Goal: Task Accomplishment & Management: Manage account settings

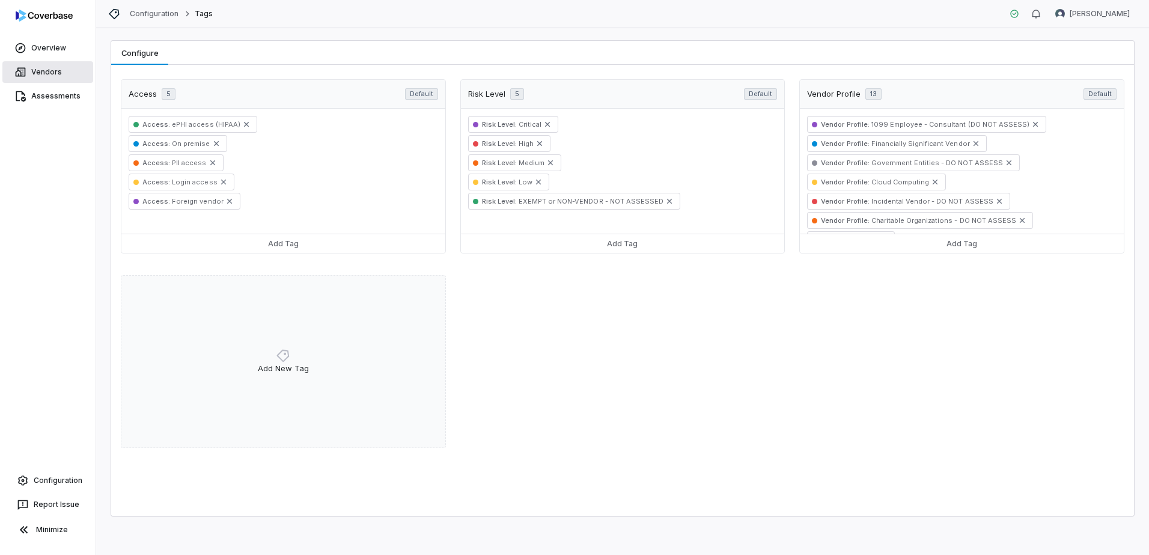
click at [55, 76] on link "Vendors" at bounding box center [47, 72] width 91 height 22
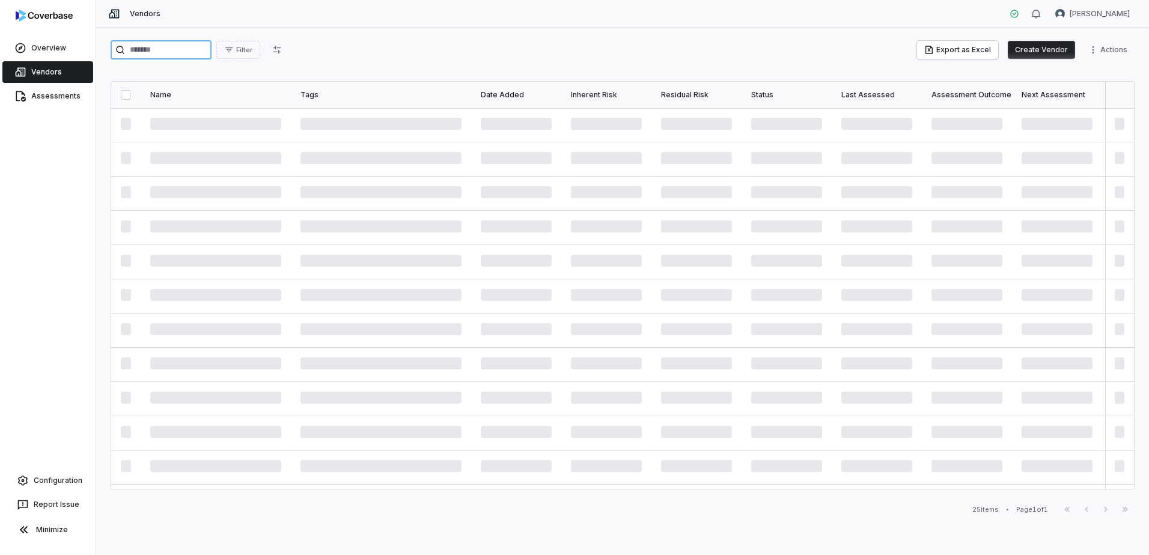
click at [165, 47] on input "search" at bounding box center [161, 49] width 101 height 19
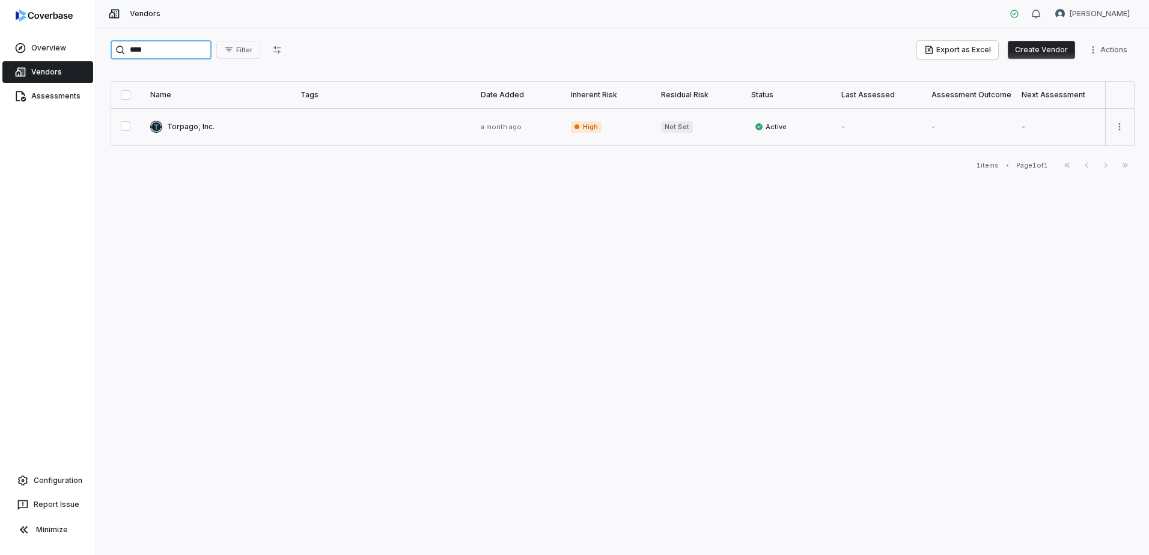
type input "****"
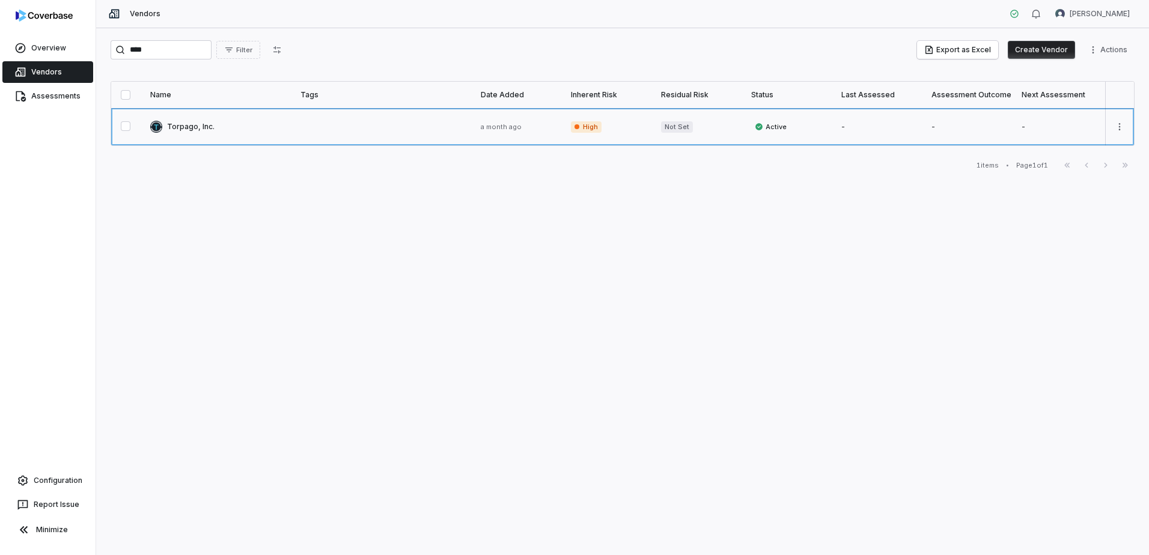
click at [223, 126] on link at bounding box center [216, 126] width 150 height 37
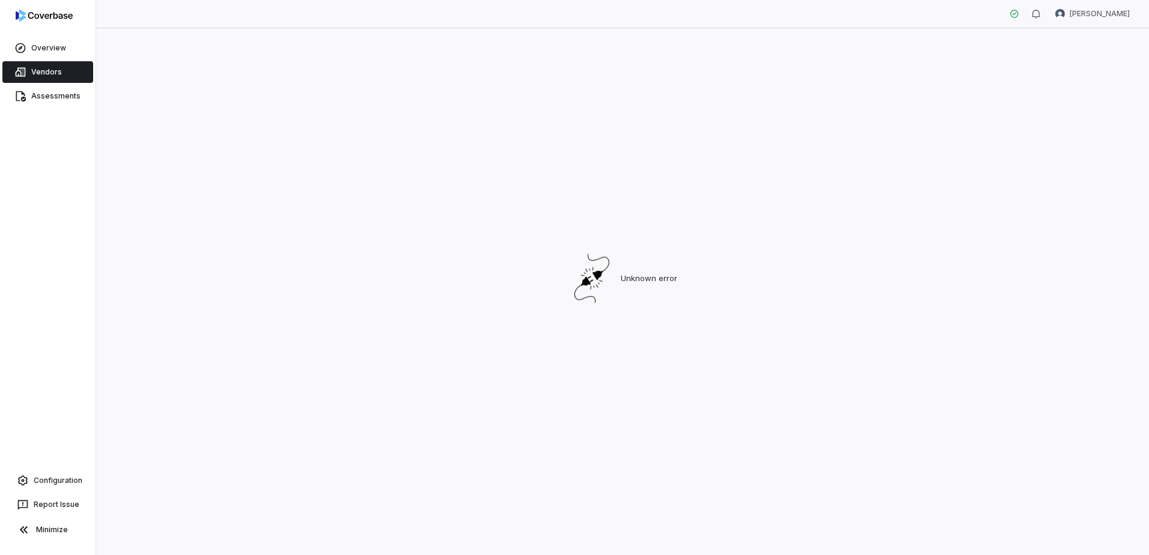
click at [51, 82] on link "Vendors" at bounding box center [47, 72] width 91 height 22
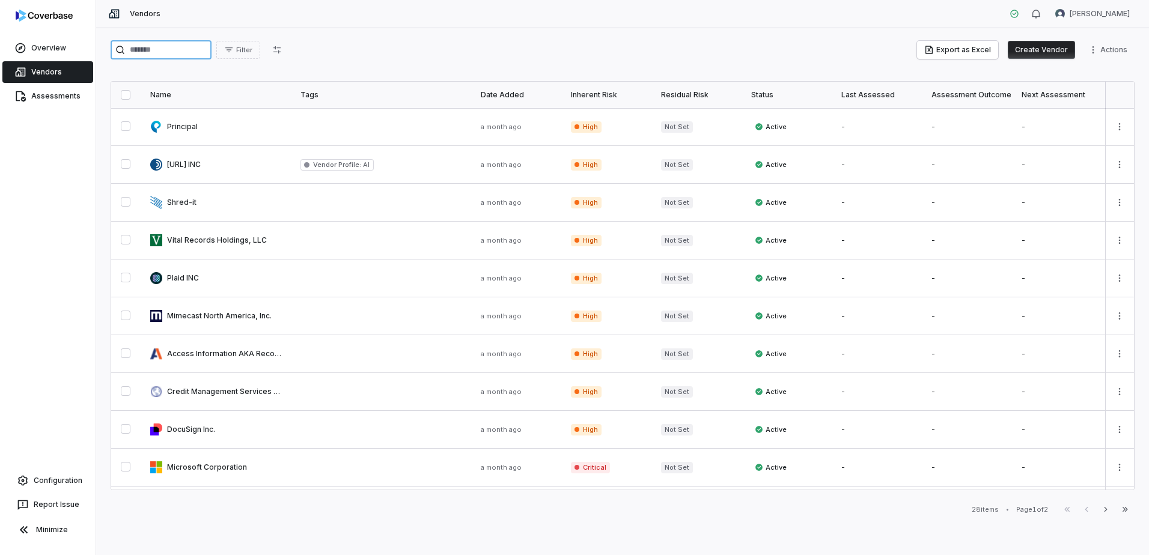
click at [169, 52] on input "search" at bounding box center [161, 49] width 101 height 19
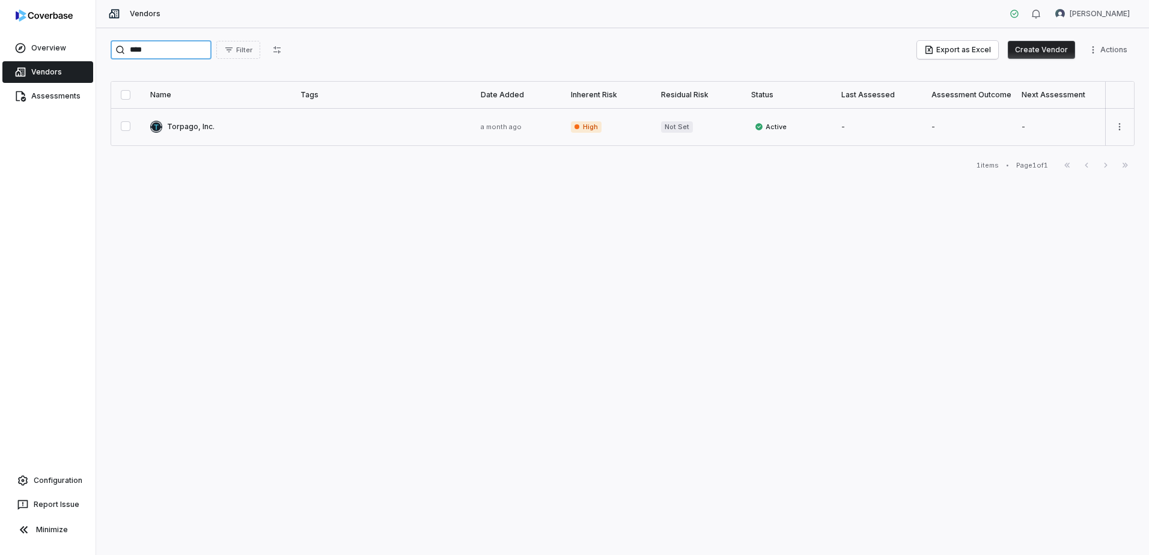
type input "****"
click at [186, 129] on link at bounding box center [216, 126] width 150 height 37
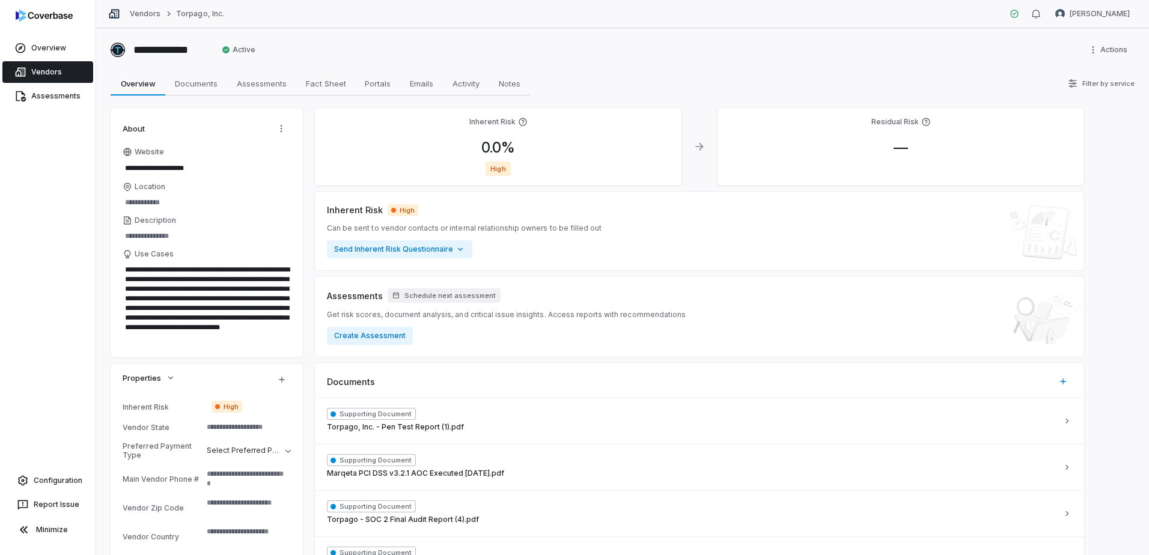
scroll to position [240, 0]
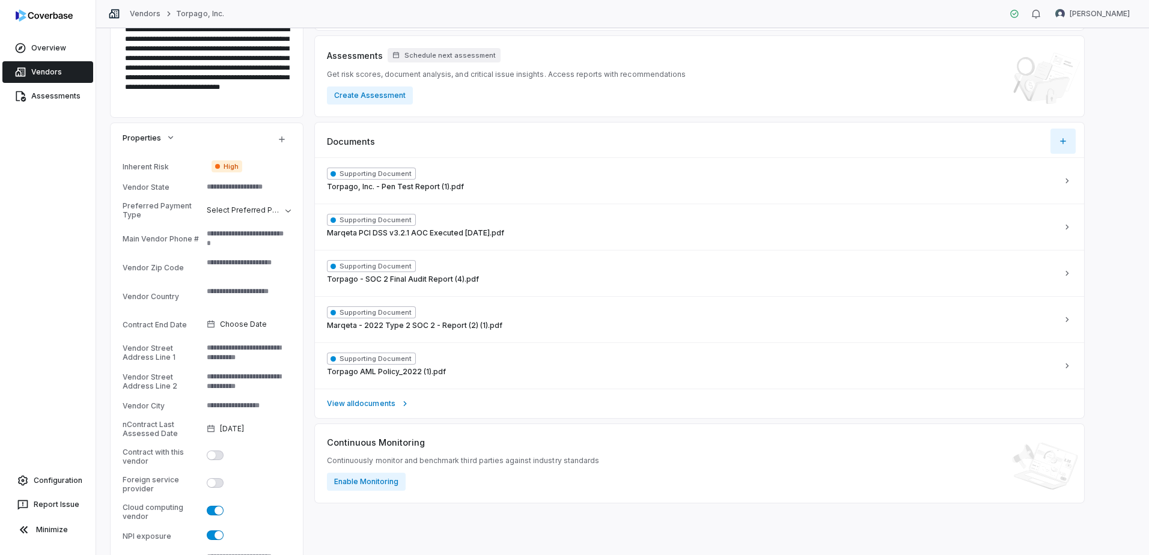
click at [1066, 145] on icon "button" at bounding box center [1063, 141] width 10 height 10
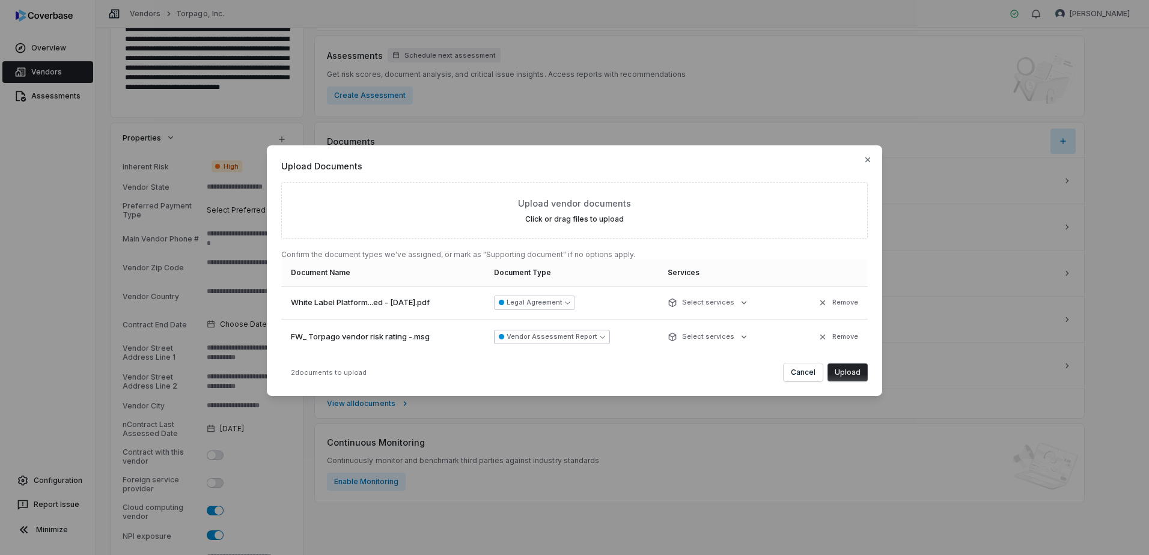
click at [605, 337] on icon "button" at bounding box center [602, 336] width 5 height 5
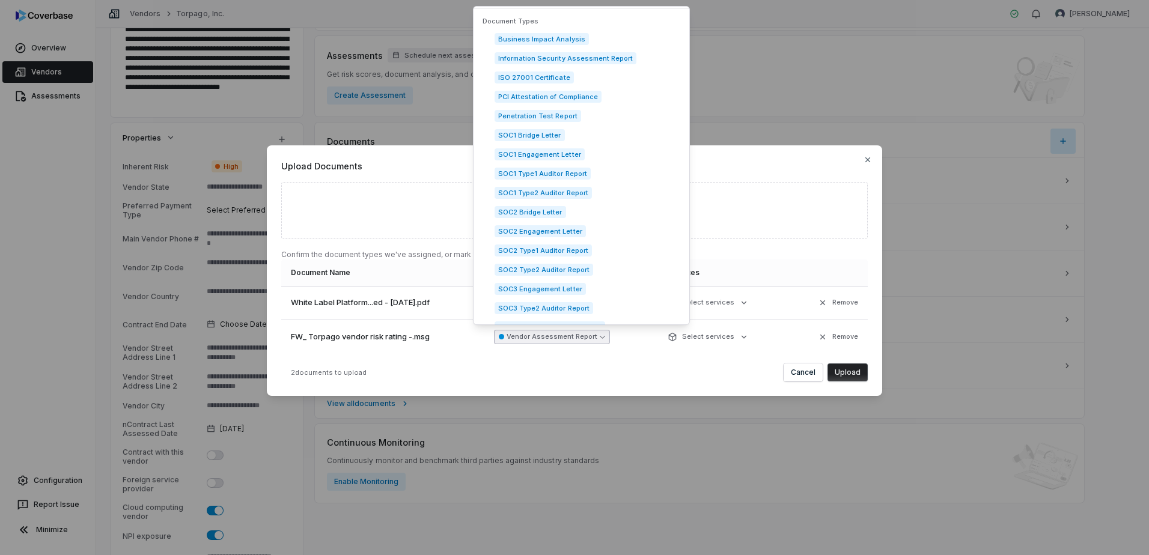
scroll to position [0, 0]
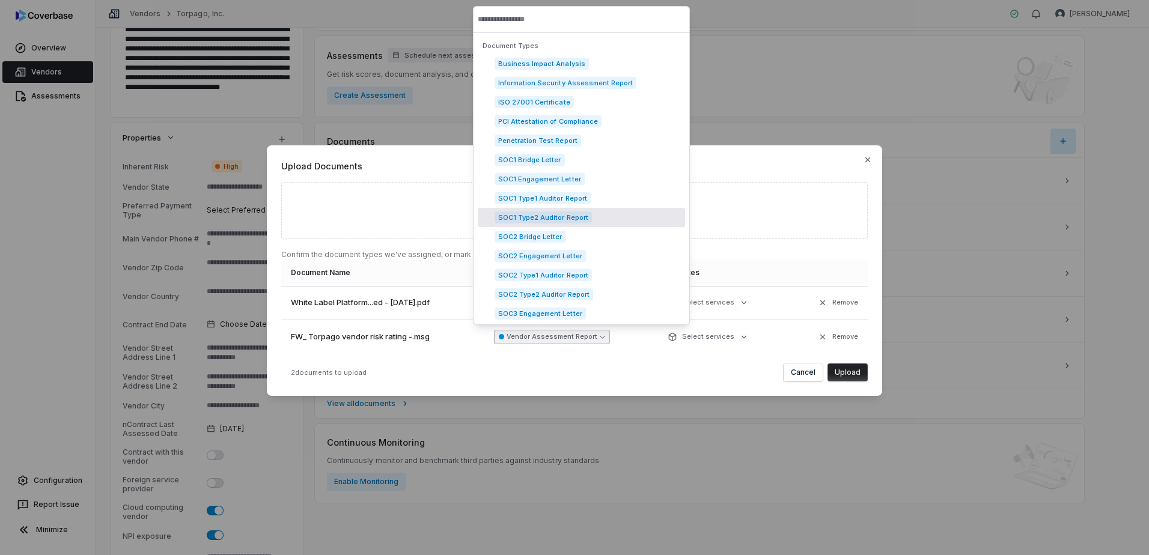
click at [746, 255] on p "Confirm the document types we've assigned, or mark as "Supporting document" if …" at bounding box center [574, 255] width 587 height 10
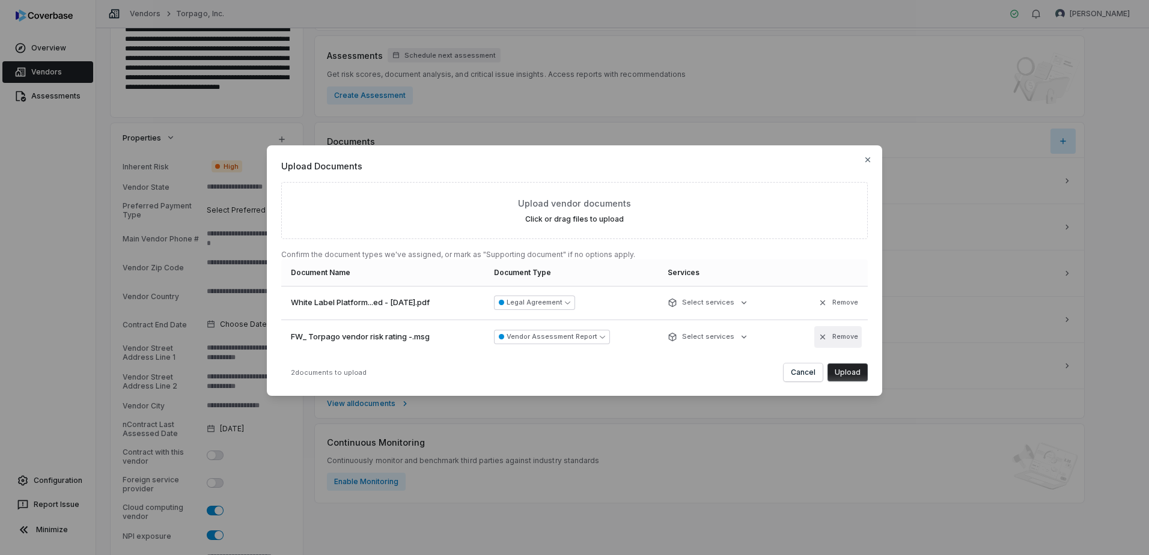
click at [824, 338] on icon "button" at bounding box center [823, 337] width 10 height 10
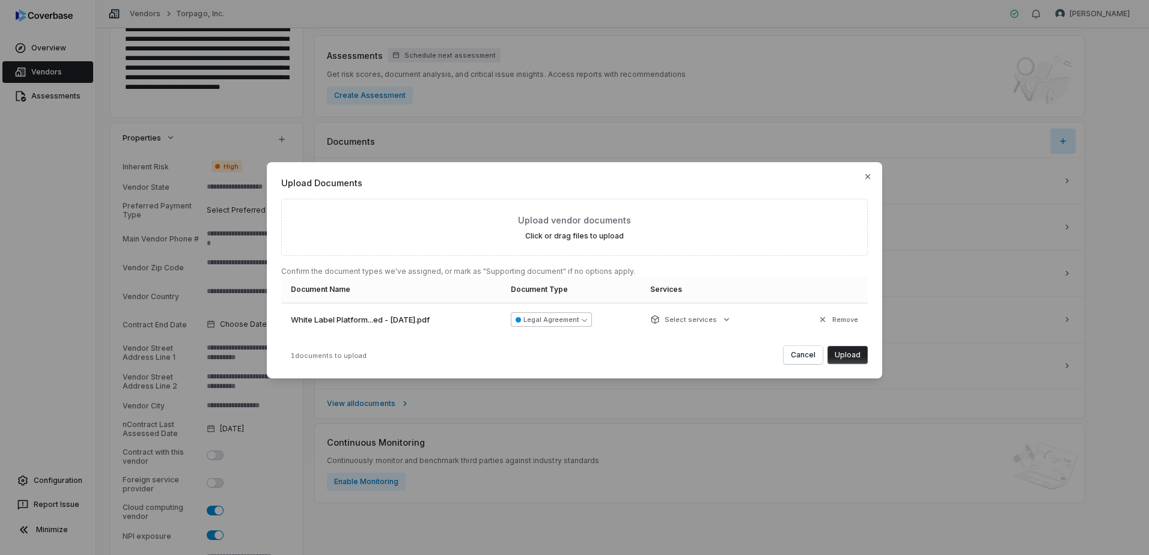
click at [587, 318] on icon "button" at bounding box center [584, 319] width 5 height 5
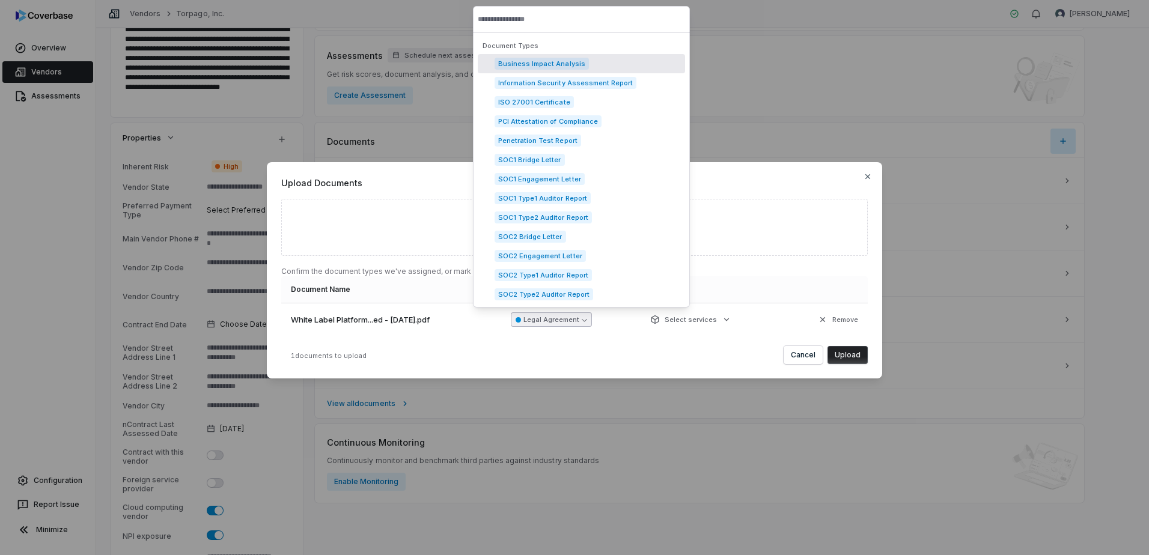
click at [633, 359] on div "1 documents to upload Cancel Upload" at bounding box center [574, 355] width 587 height 18
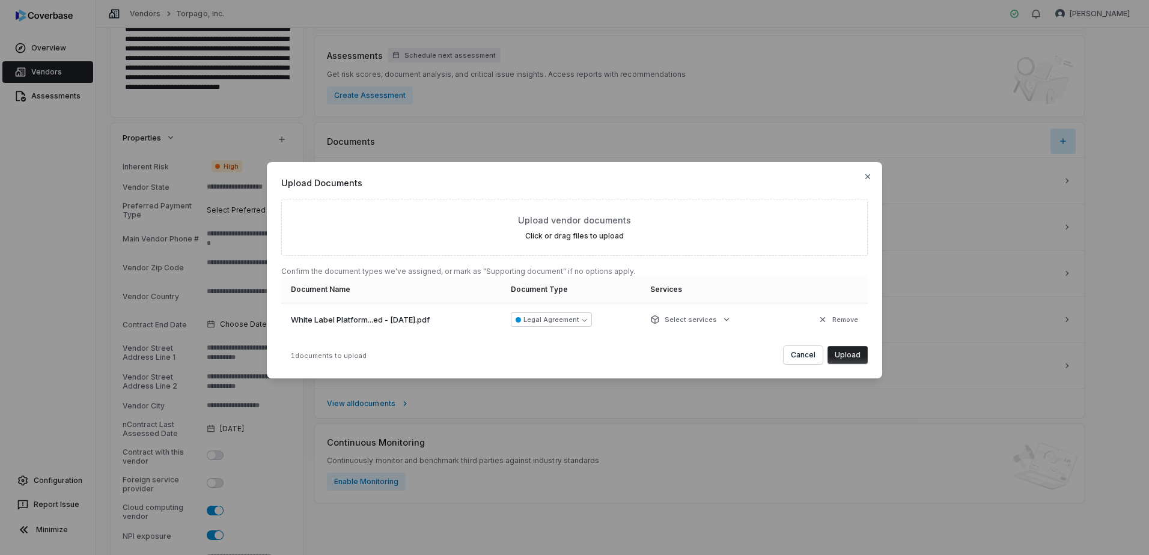
click at [853, 352] on button "Upload" at bounding box center [848, 355] width 40 height 18
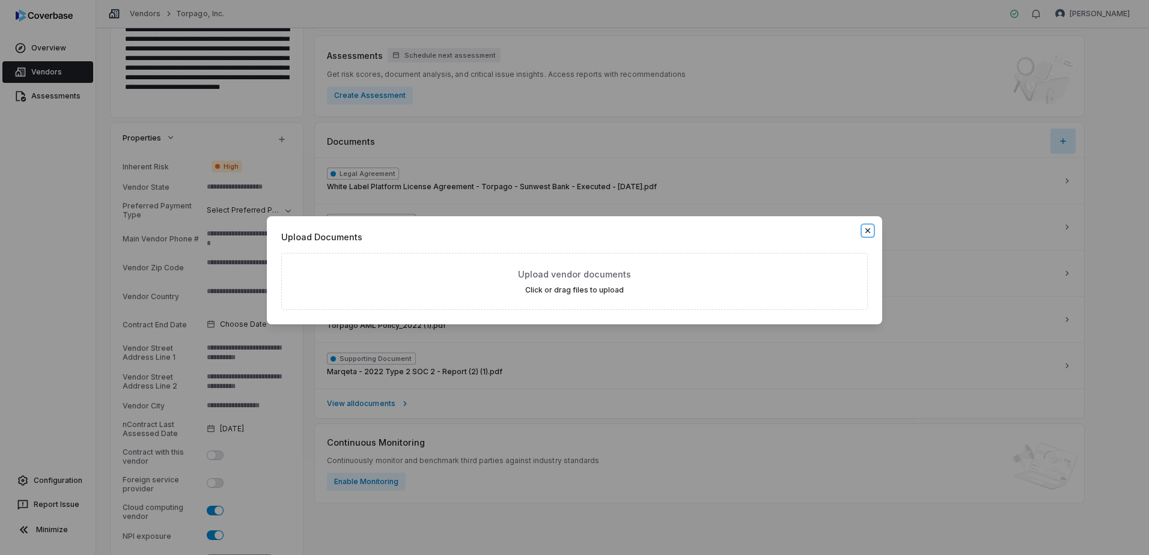
click at [870, 231] on icon "button" at bounding box center [868, 231] width 10 height 10
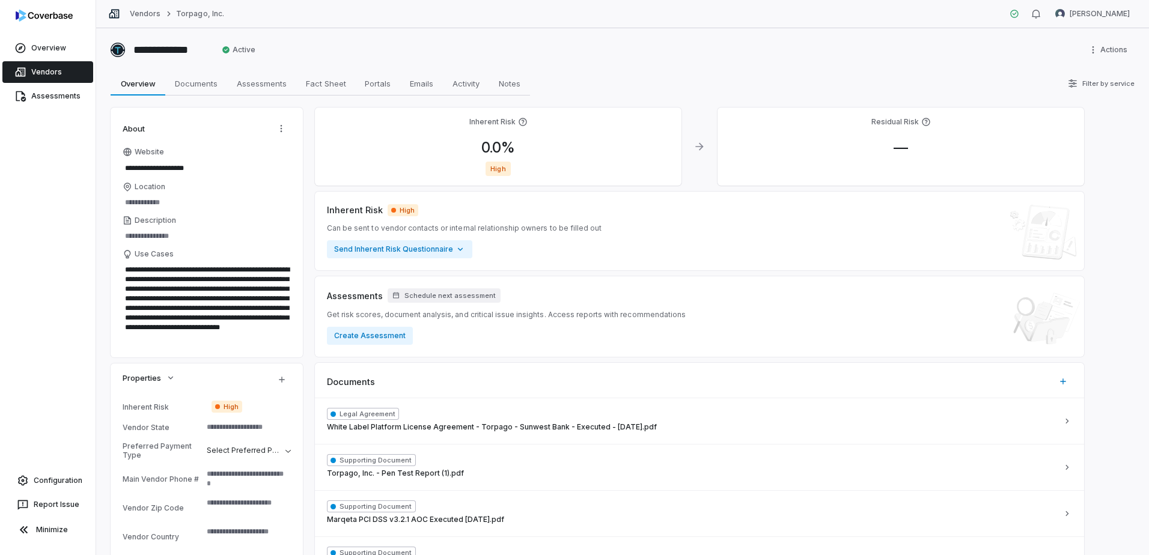
scroll to position [180, 0]
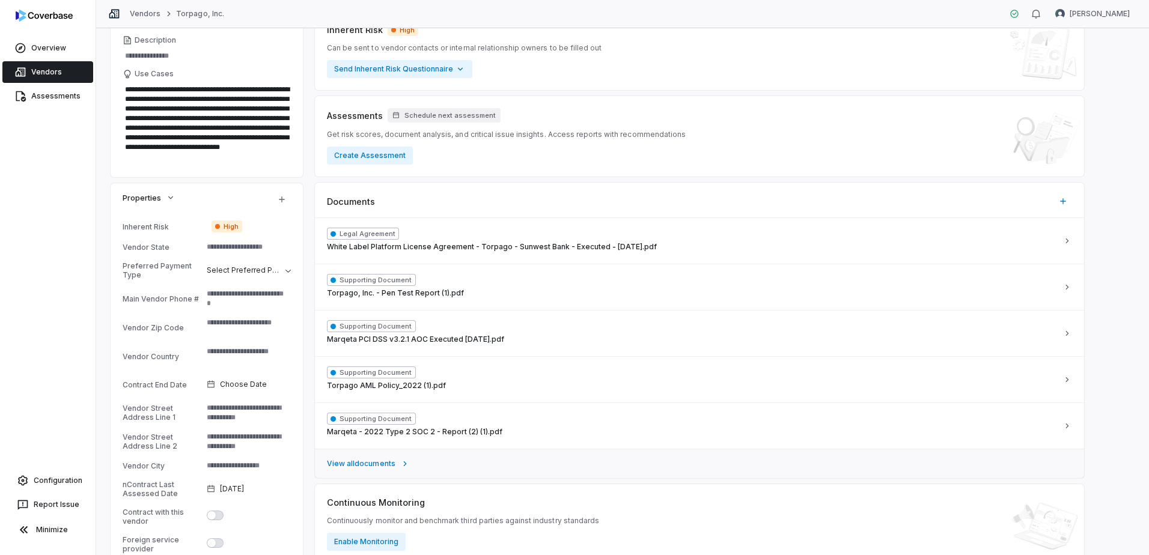
click at [389, 466] on span "View all documents" at bounding box center [361, 464] width 69 height 10
type textarea "*"
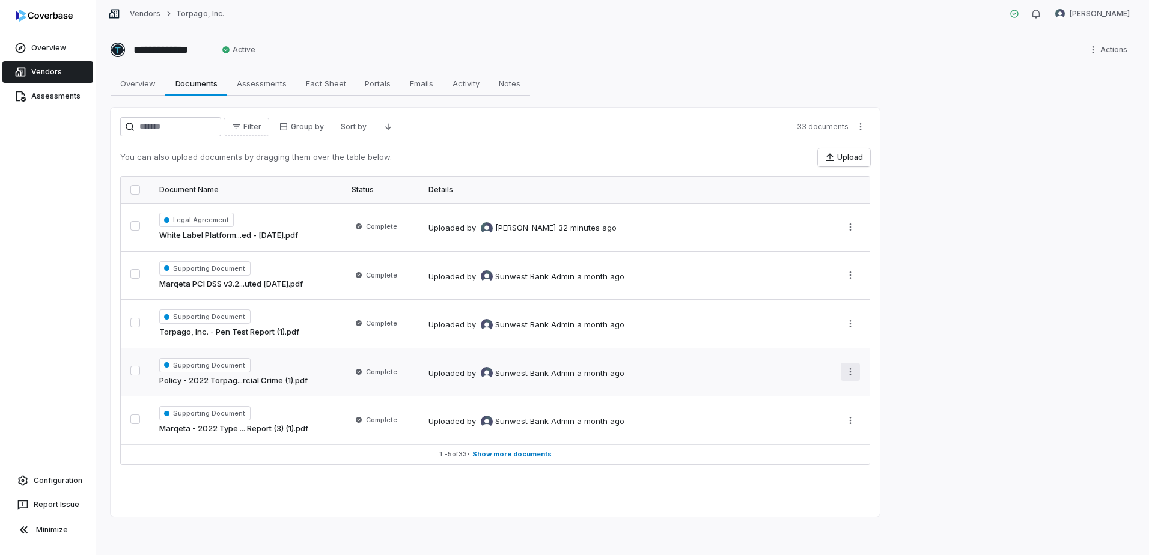
click at [854, 374] on html "**********" at bounding box center [574, 277] width 1149 height 555
